Goal: Information Seeking & Learning: Understand process/instructions

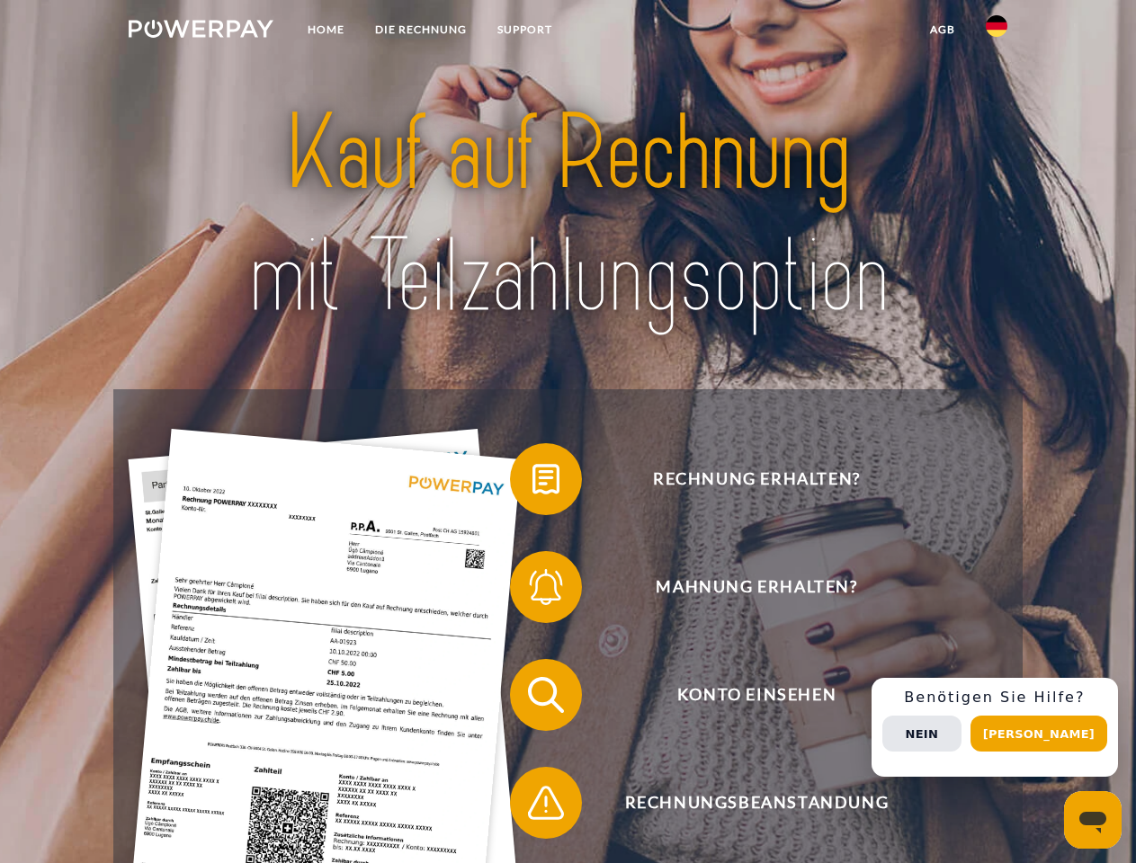
click at [201, 31] on img at bounding box center [201, 29] width 145 height 18
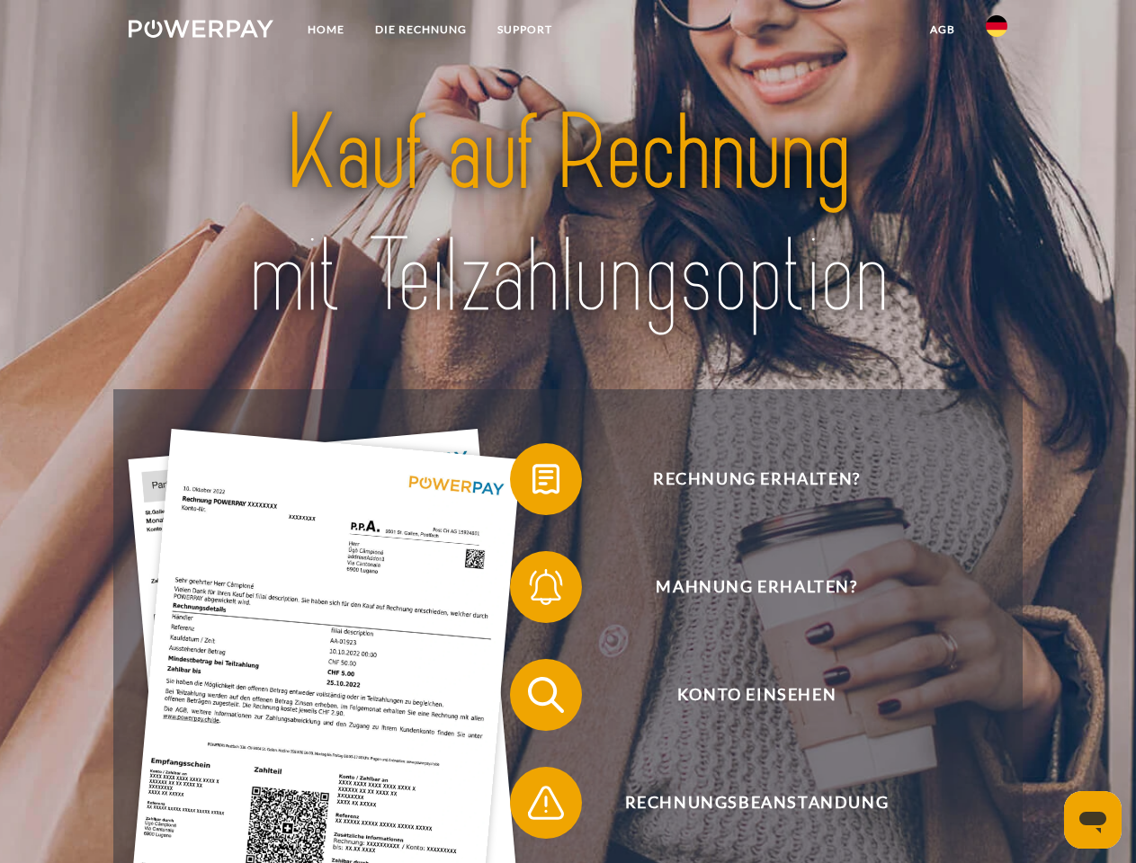
click at [997, 31] on img at bounding box center [997, 26] width 22 height 22
click at [942, 30] on link "agb" at bounding box center [943, 29] width 56 height 32
click at [532, 483] on span at bounding box center [519, 479] width 90 height 90
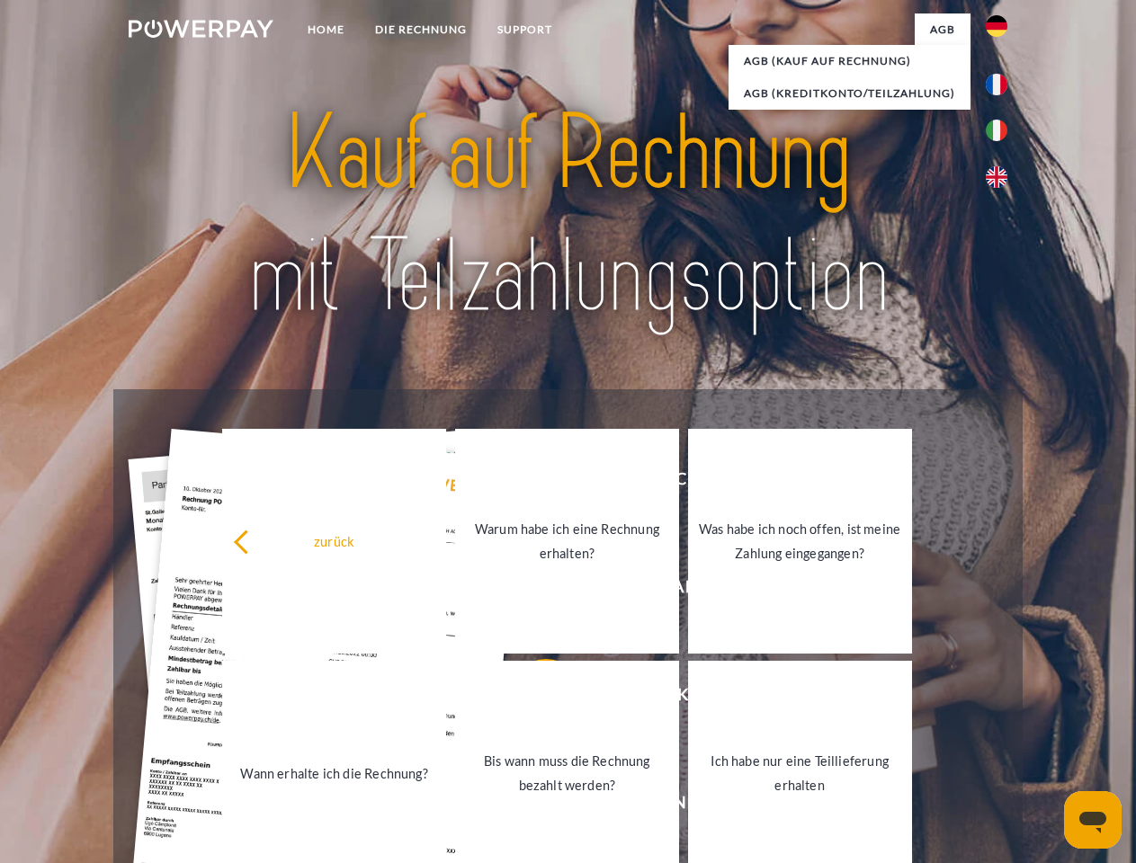
click at [532, 591] on div "zurück Warum habe ich eine Rechnung erhalten? Was habe ich noch offen, ist mein…" at bounding box center [567, 657] width 727 height 464
click at [532, 699] on link "Bis wann muss die Rechnung bezahlt werden?" at bounding box center [567, 773] width 224 height 225
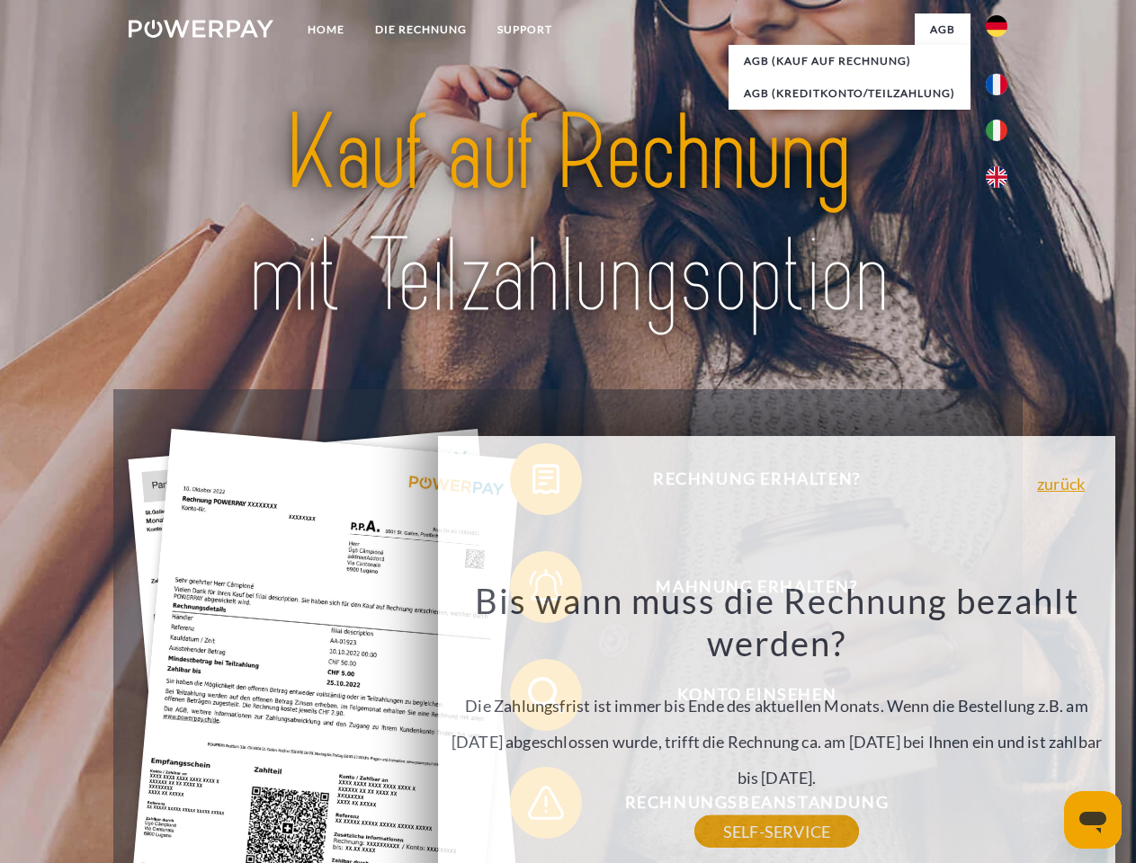
click at [532, 807] on div "Rechnung erhalten? Mahnung erhalten? Konto einsehen" at bounding box center [567, 749] width 908 height 720
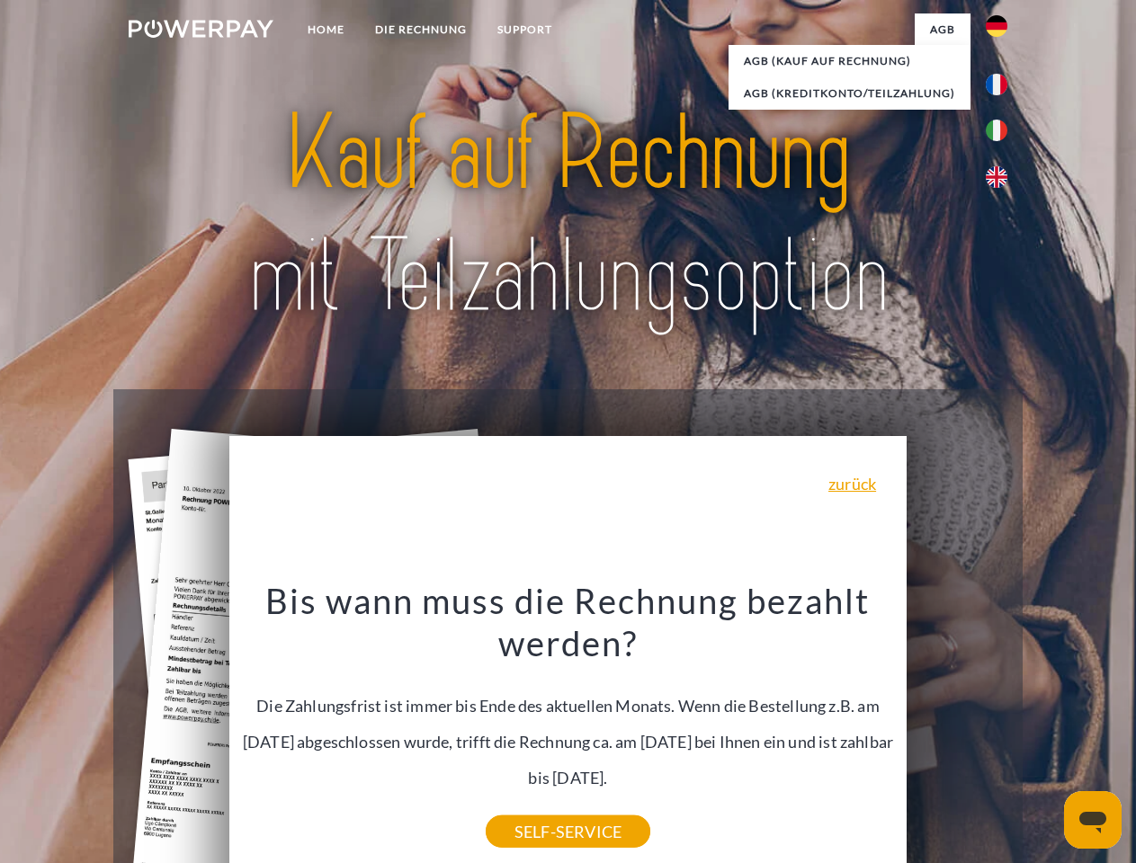
click at [1001, 728] on div "Rechnung erhalten? Mahnung erhalten? Konto einsehen" at bounding box center [567, 749] width 908 height 720
click at [957, 731] on span "Konto einsehen" at bounding box center [756, 695] width 441 height 72
click at [1045, 734] on header "Home DIE RECHNUNG SUPPORT" at bounding box center [568, 621] width 1136 height 1242
